Goal: Contribute content: Contribute content

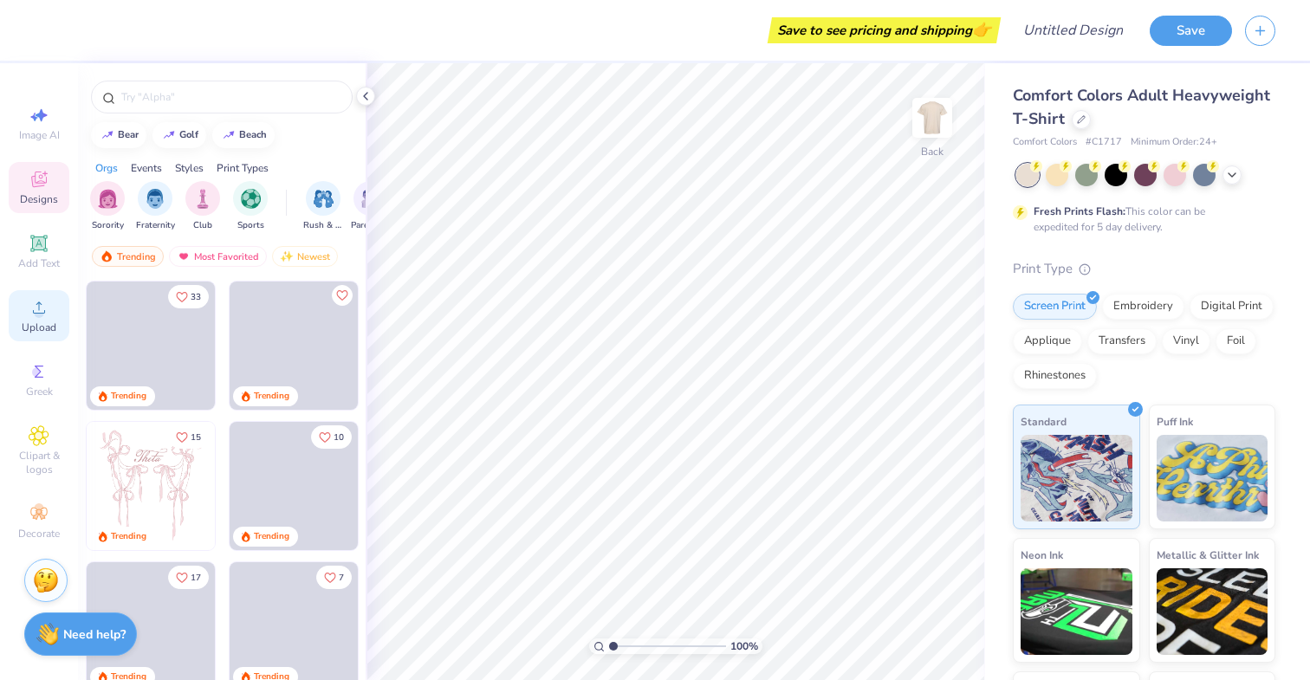
click at [36, 324] on span "Upload" at bounding box center [39, 328] width 35 height 14
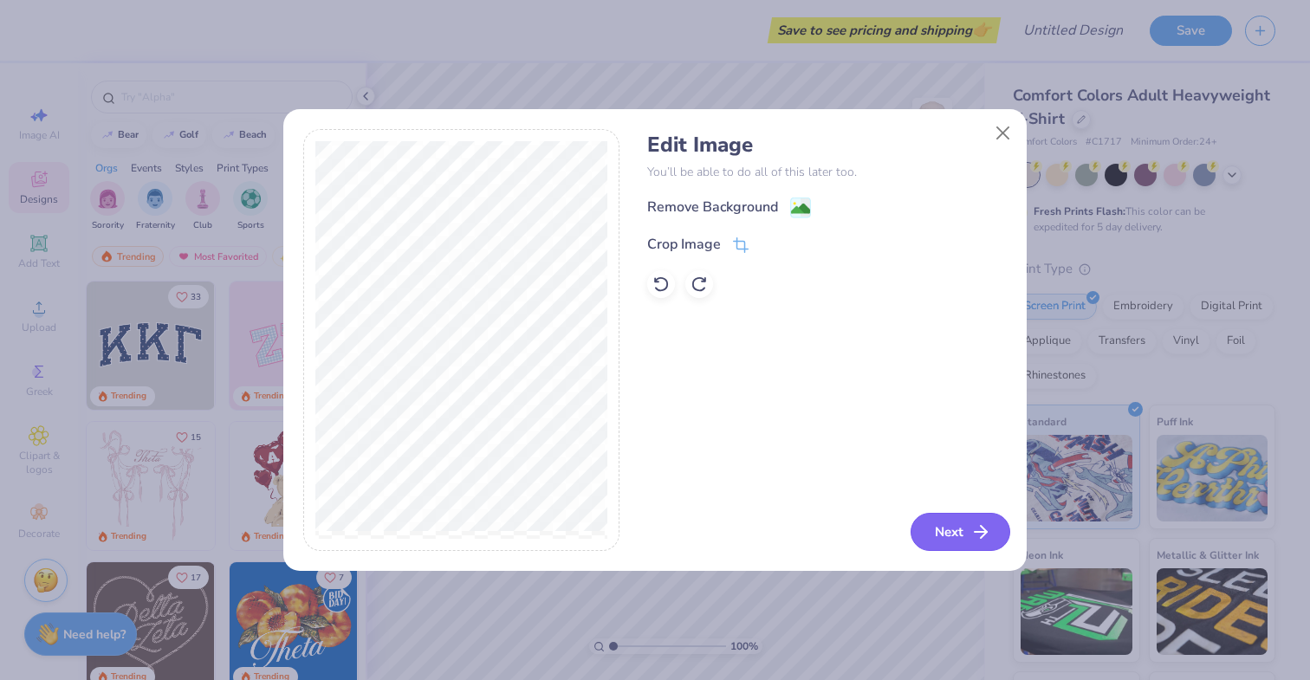
click at [947, 529] on button "Next" at bounding box center [960, 532] width 100 height 38
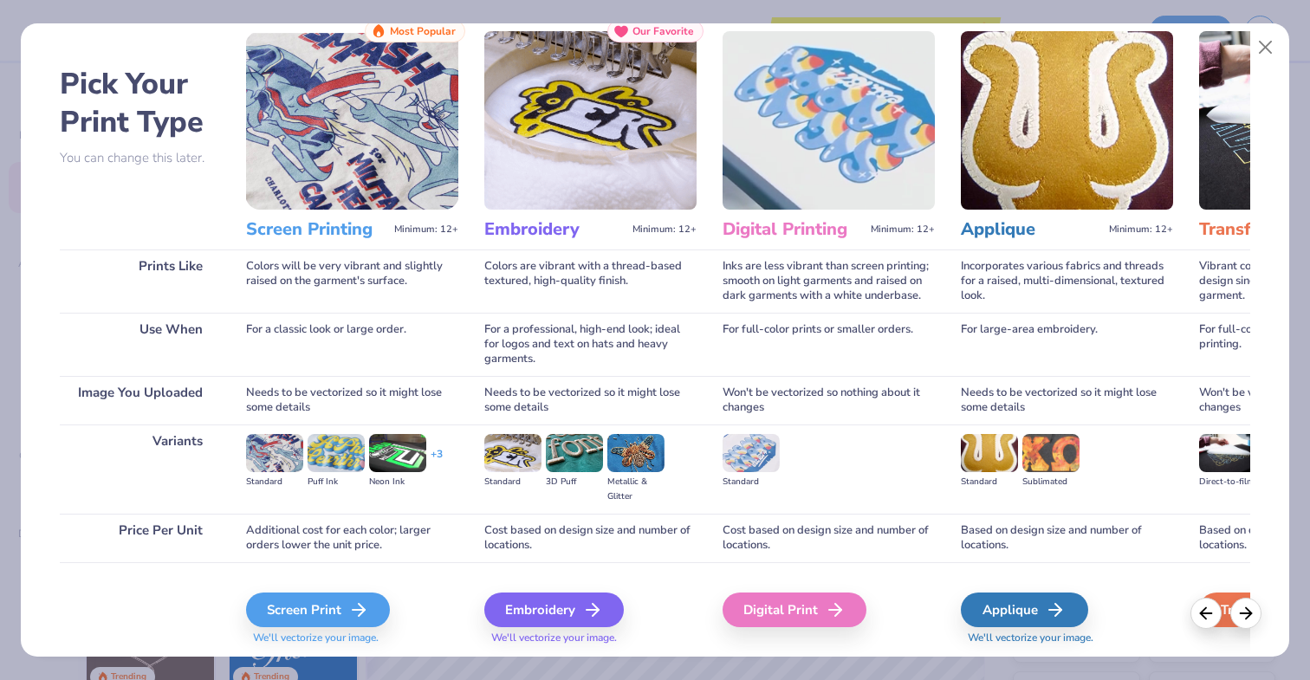
scroll to position [59, 0]
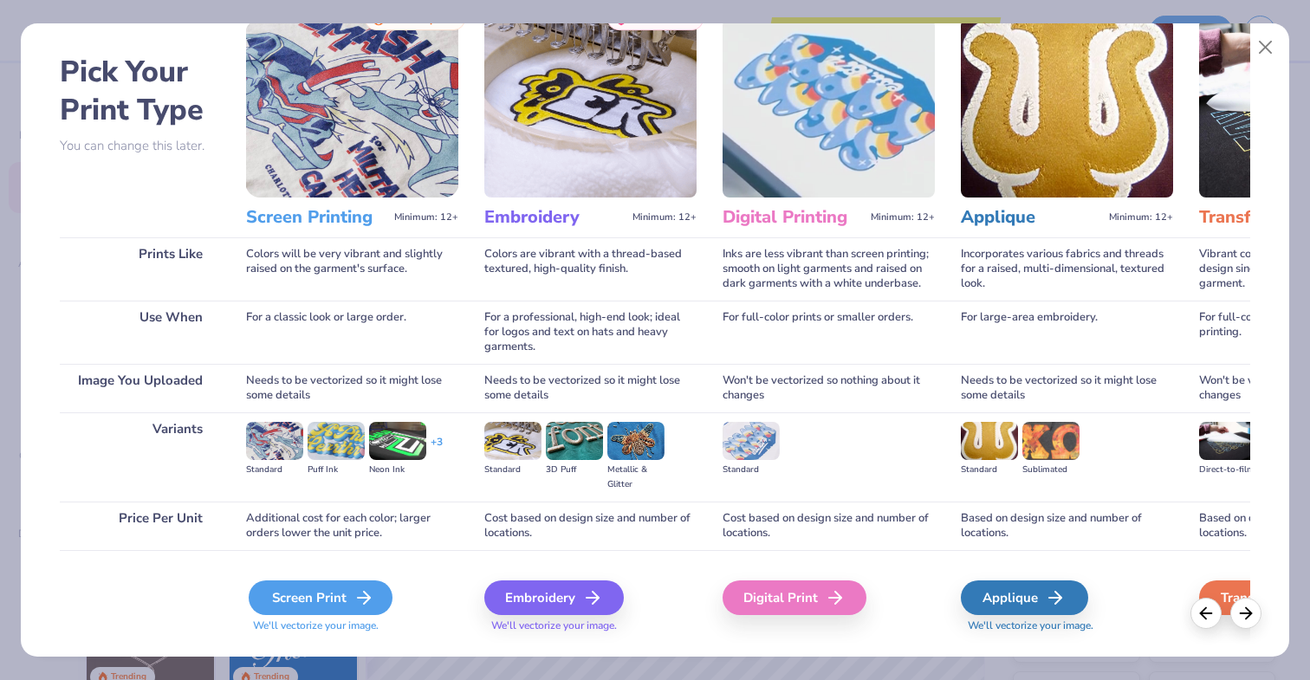
click at [320, 603] on div "Screen Print" at bounding box center [321, 597] width 144 height 35
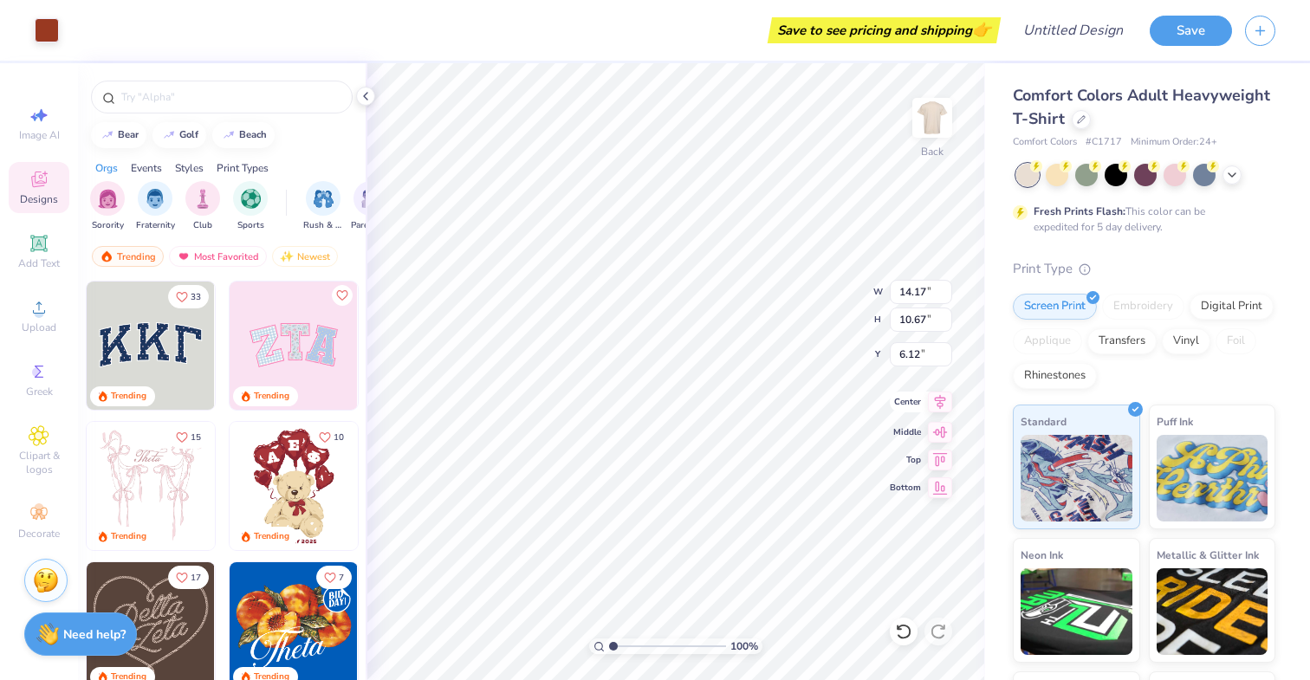
click at [941, 401] on icon at bounding box center [940, 402] width 24 height 21
click at [940, 431] on icon at bounding box center [940, 429] width 15 height 11
type input "3.69"
type input "11.17"
type input "8.40"
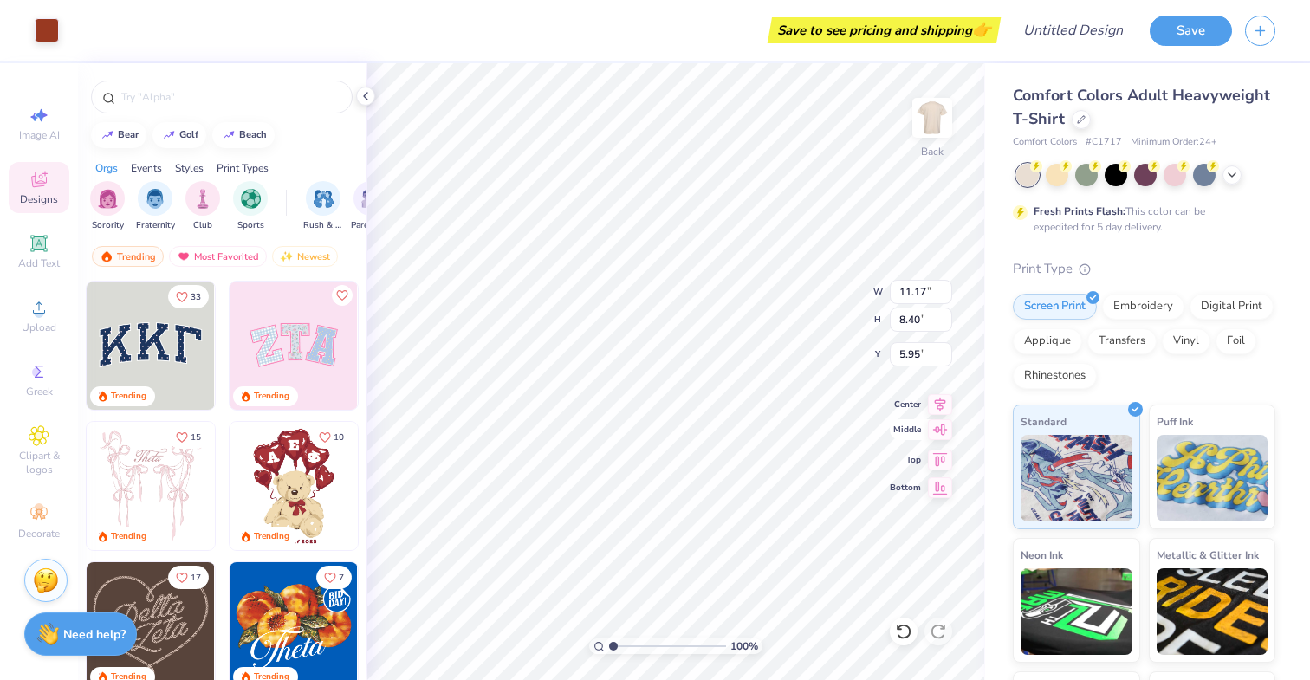
type input "4.10"
click at [939, 402] on icon at bounding box center [940, 401] width 11 height 15
click at [929, 121] on img at bounding box center [931, 117] width 69 height 69
click at [32, 313] on icon at bounding box center [39, 307] width 21 height 21
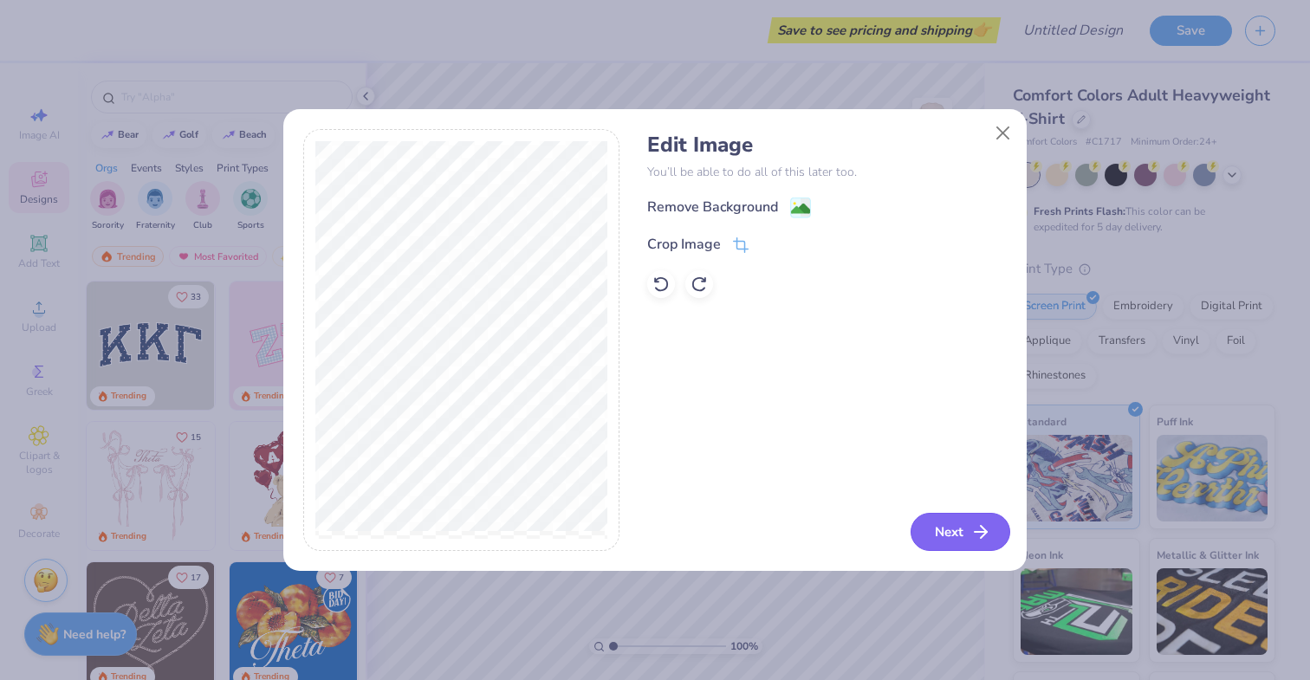
click at [932, 549] on button "Next" at bounding box center [960, 532] width 100 height 38
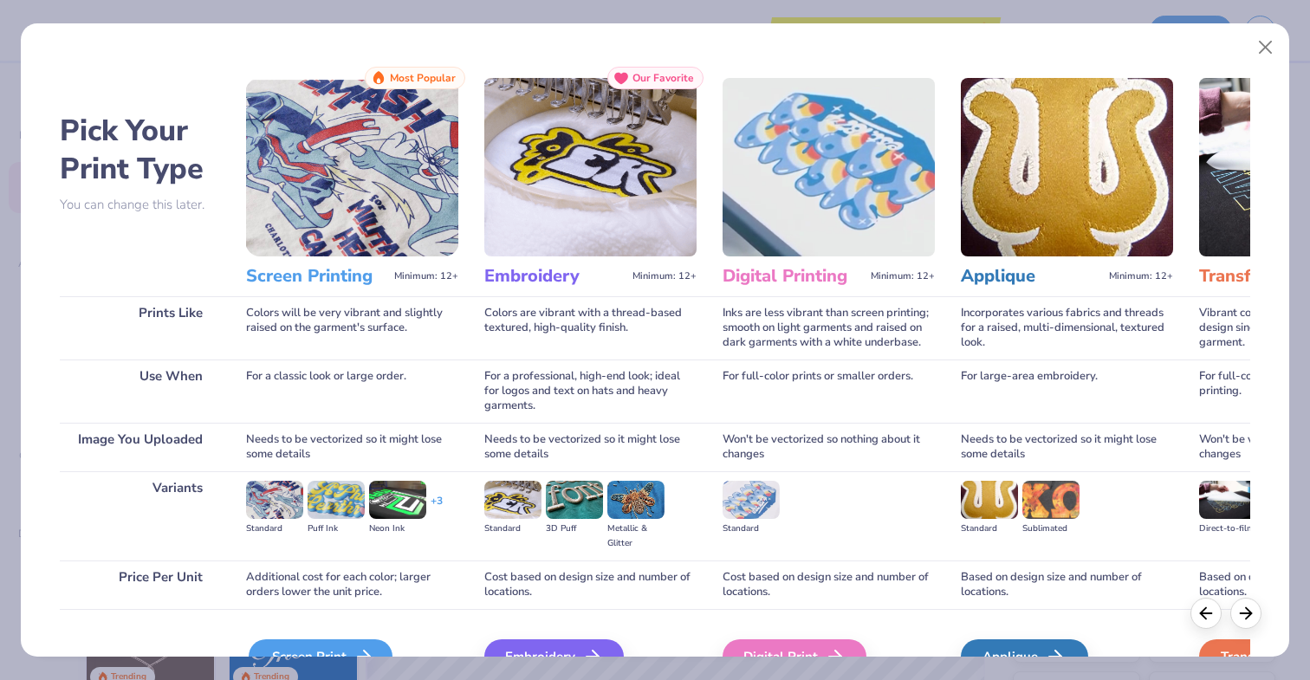
click at [310, 642] on div "Screen Print" at bounding box center [321, 656] width 144 height 35
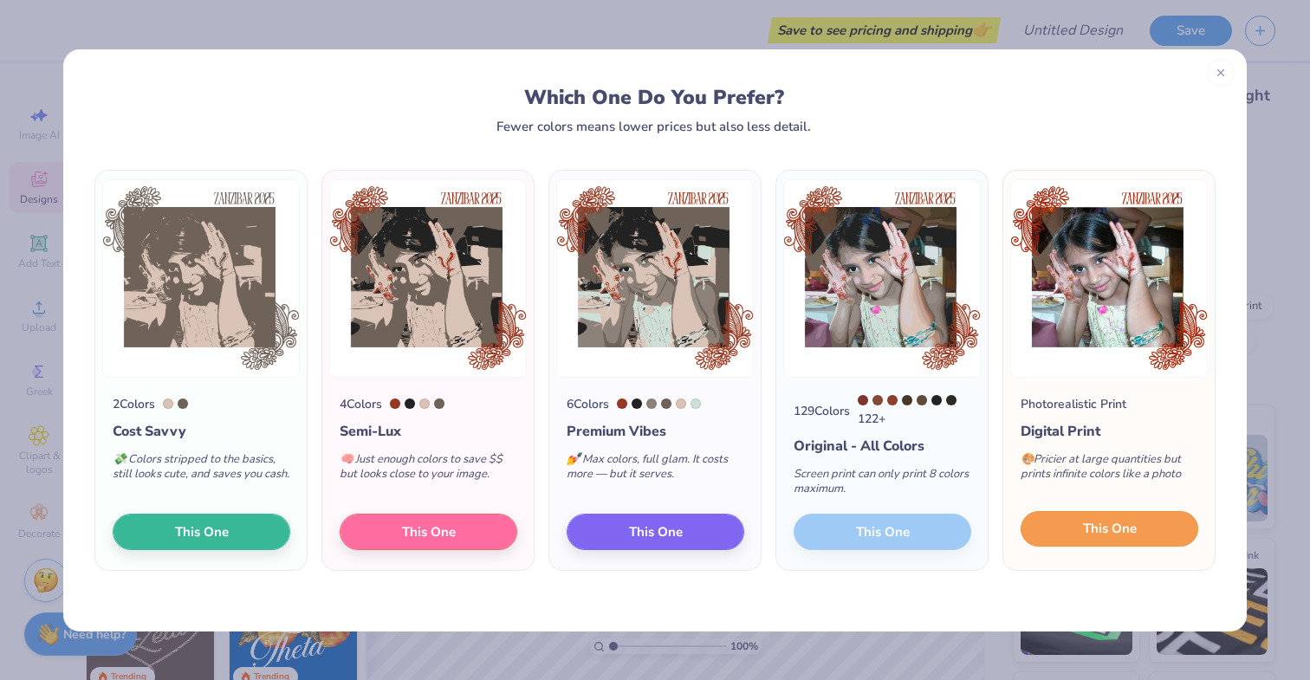
click at [1083, 523] on span "This One" at bounding box center [1110, 529] width 54 height 20
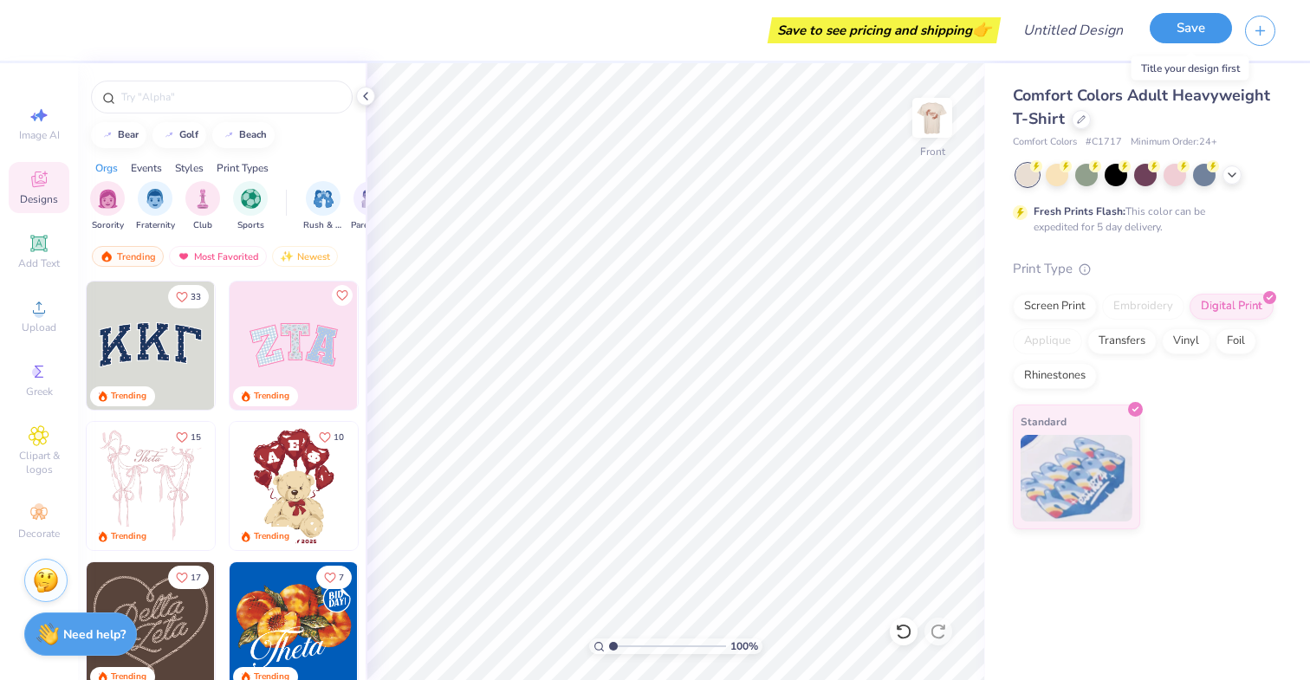
click at [1188, 35] on button "Save" at bounding box center [1190, 28] width 82 height 30
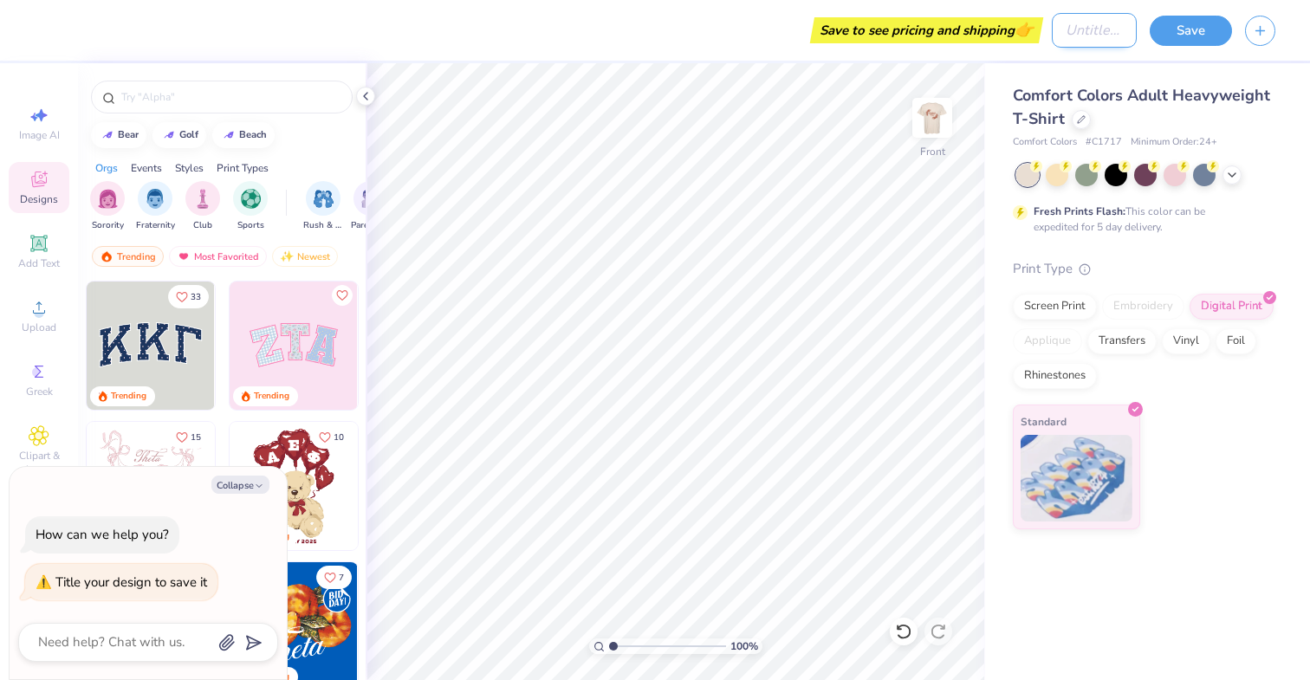
type textarea "x"
click at [1077, 47] on input "Design Title" at bounding box center [1094, 30] width 85 height 35
type input "k"
type textarea "x"
type input "ka"
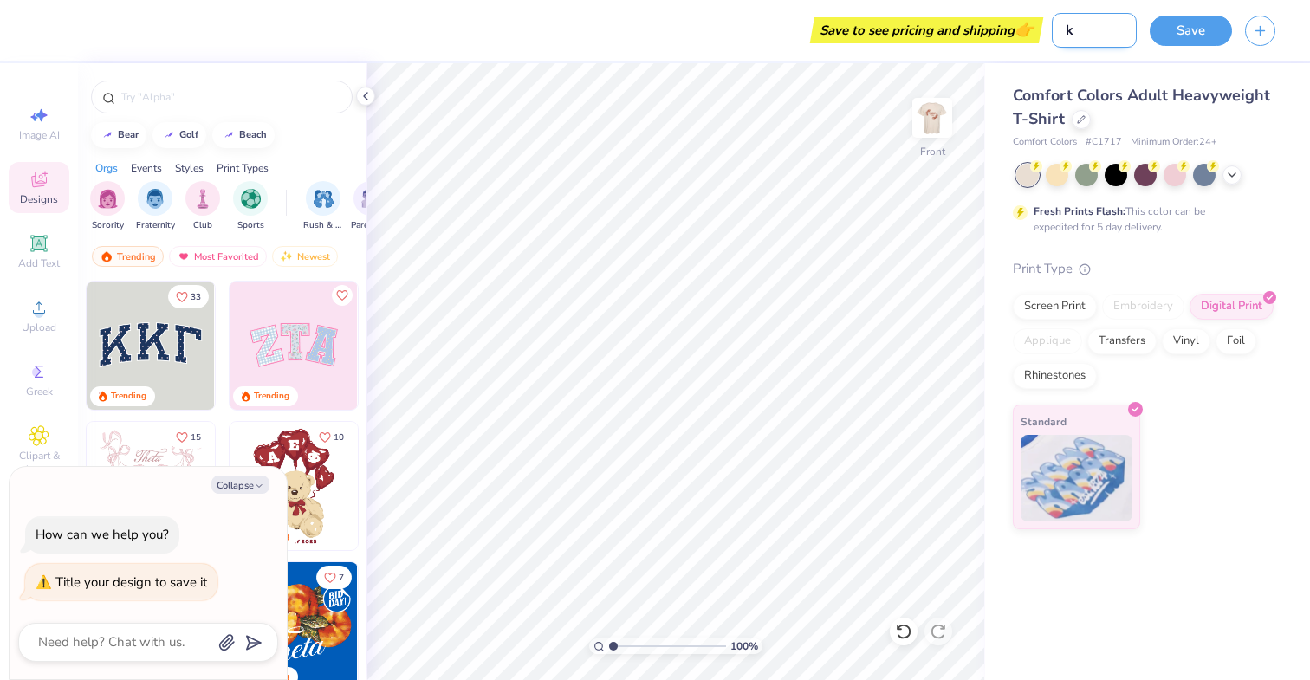
type textarea "x"
type input "kas"
type textarea "x"
type input "kash"
type textarea "x"
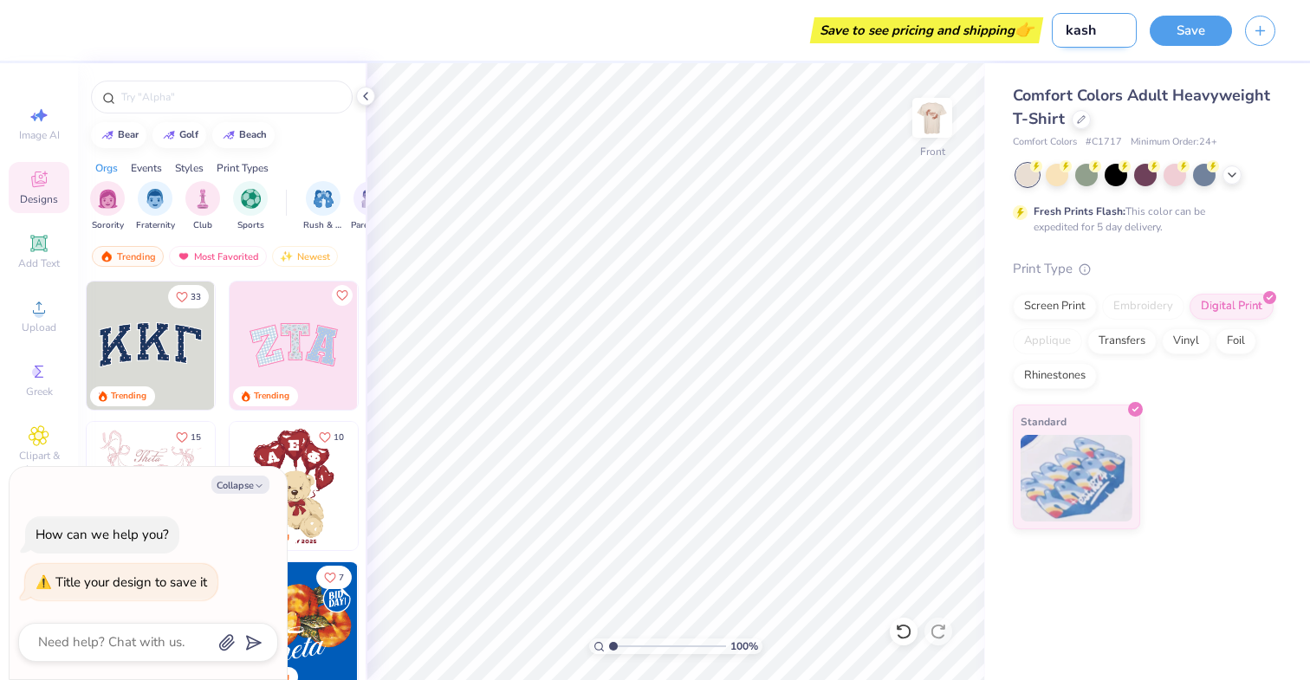
type input "kash"
type textarea "x"
type input "kash w"
type textarea "x"
type input "kash we"
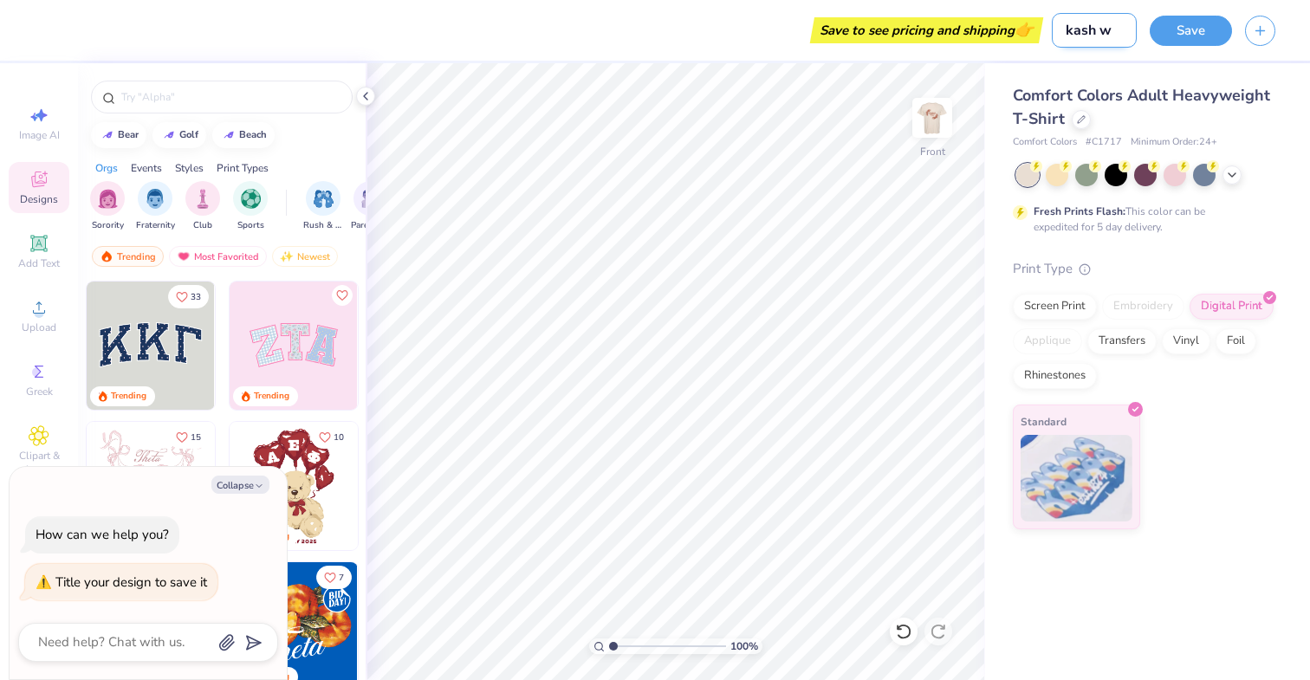
type textarea "x"
type input "kash wed"
type textarea "x"
type input "kash wedd"
type textarea "x"
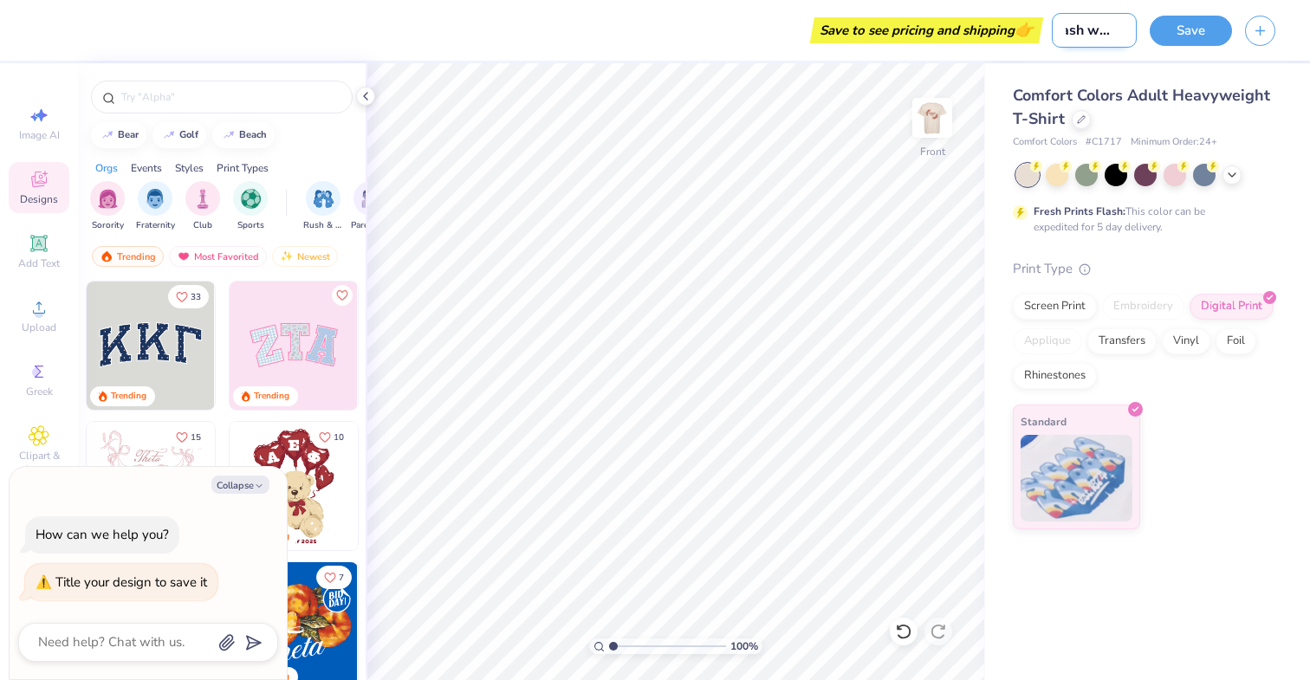
type input "kash weddi"
type textarea "x"
type input "[PERSON_NAME]"
type textarea "x"
type input "kash wedding"
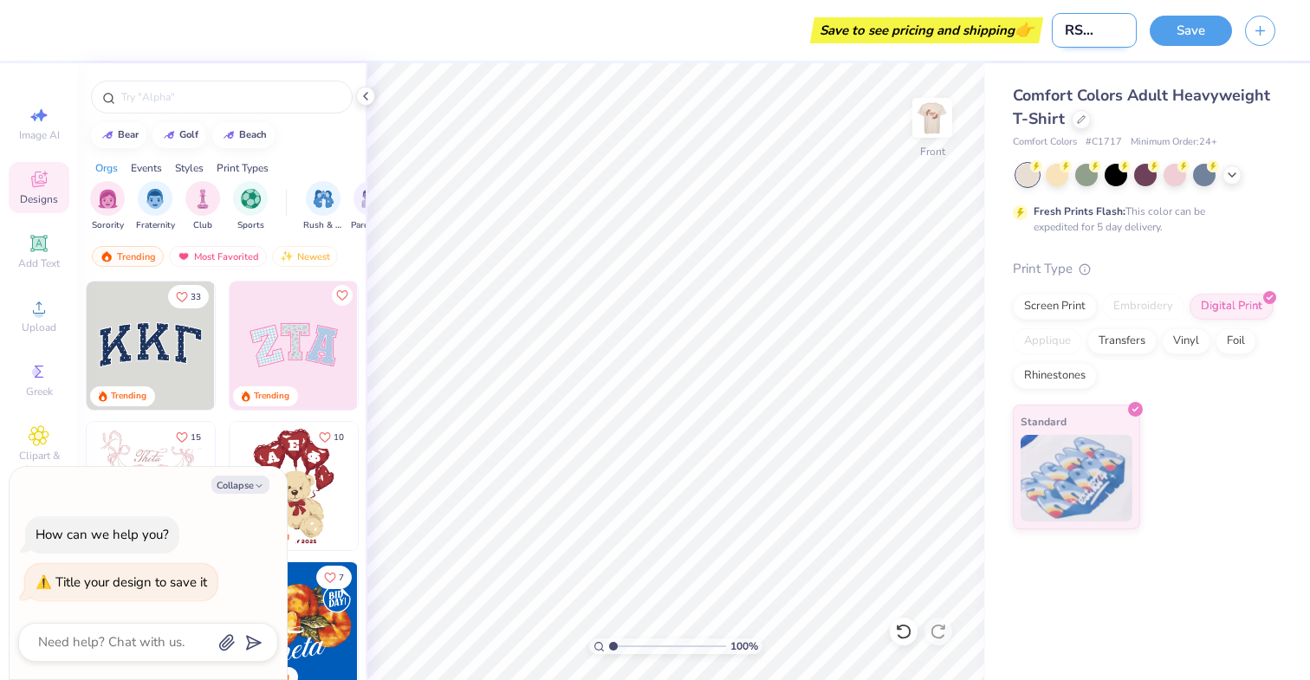
type textarea "x"
type input "kash wedding"
click at [1177, 29] on button "Save" at bounding box center [1190, 28] width 82 height 30
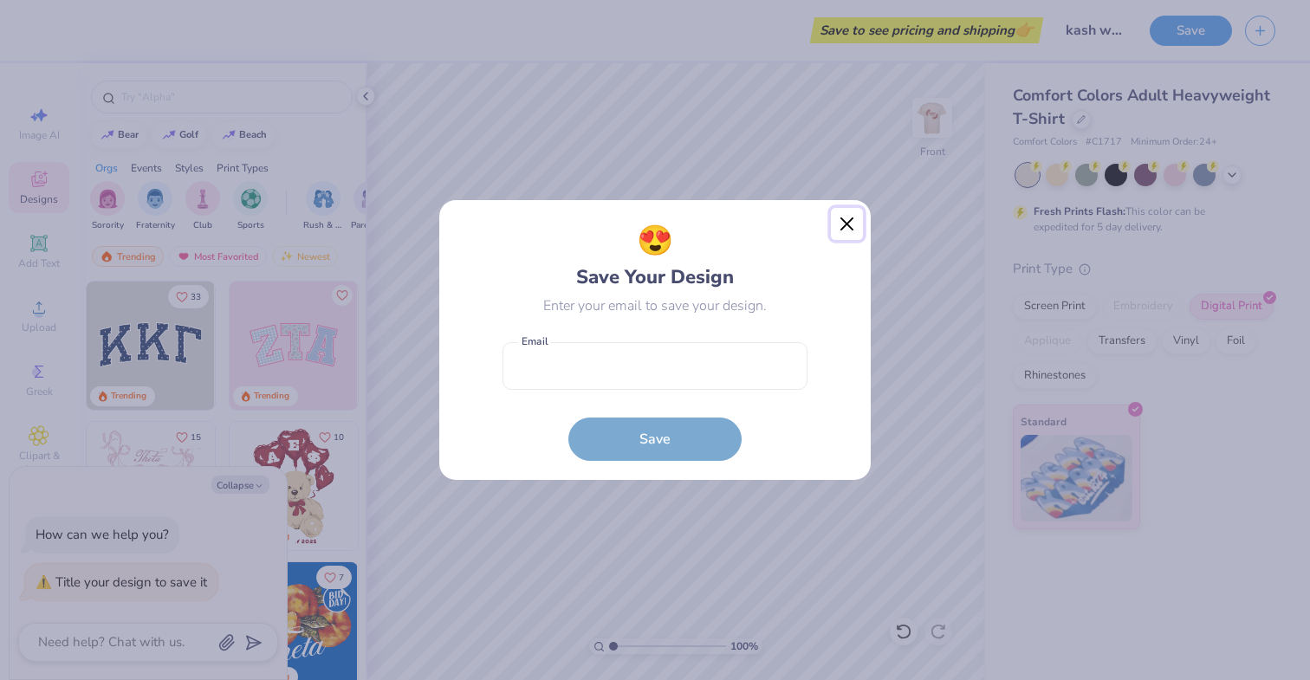
click at [855, 218] on button "Close" at bounding box center [847, 224] width 33 height 33
